Goal: Find specific page/section: Find specific page/section

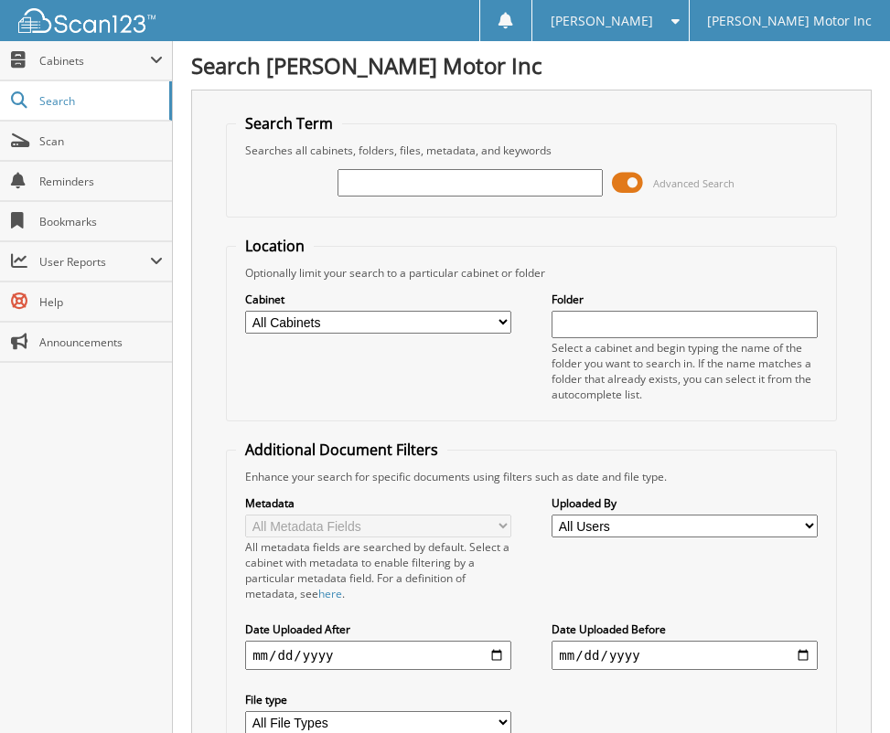
click at [432, 194] on input "text" at bounding box center [470, 182] width 266 height 27
type input "155775"
drag, startPoint x: 393, startPoint y: 186, endPoint x: 170, endPoint y: 254, distance: 233.4
click at [180, 253] on div "Search [PERSON_NAME] Motor Inc Search Term Searches all cabinets, folders, file…" at bounding box center [531, 478] width 717 height 956
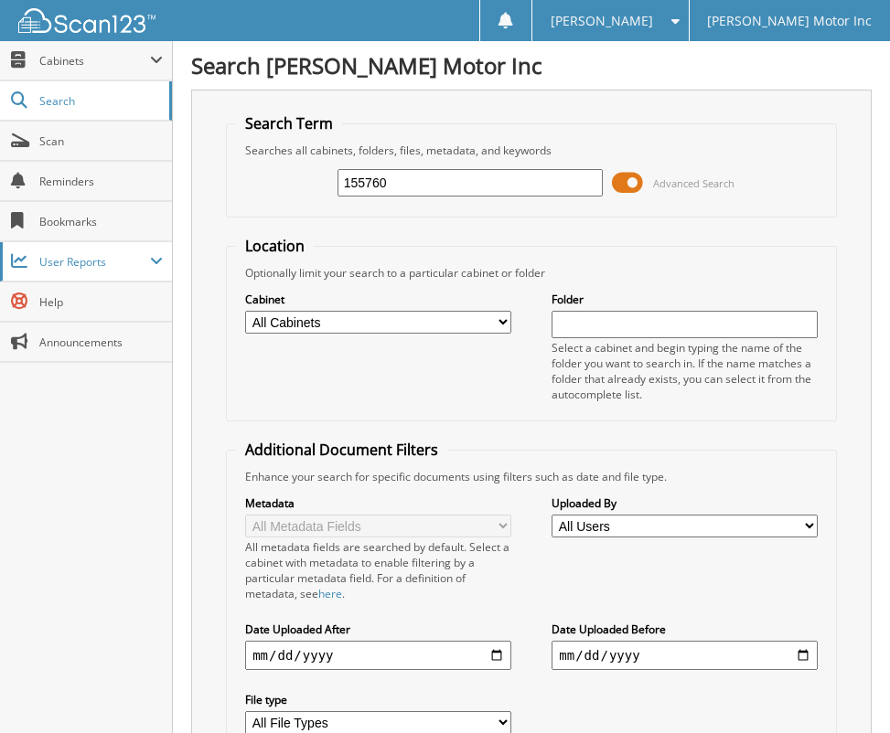
type input "155760"
drag, startPoint x: 408, startPoint y: 181, endPoint x: 187, endPoint y: 200, distance: 221.2
click at [200, 198] on div "Search Term Searches all cabinets, folders, files, metadata, and keywords 15576…" at bounding box center [531, 463] width 680 height 747
